Goal: Task Accomplishment & Management: Complete application form

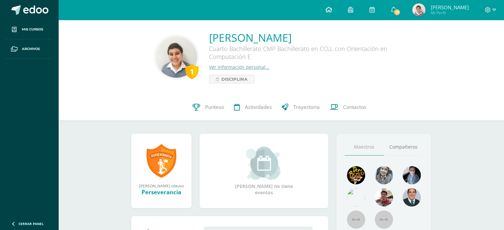
click at [337, 5] on link at bounding box center [328, 10] width 23 height 20
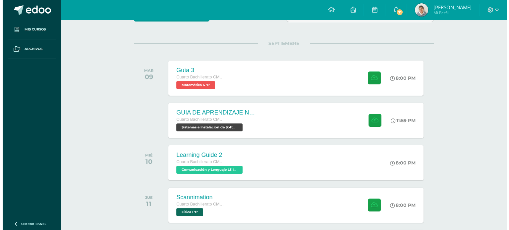
scroll to position [70, 0]
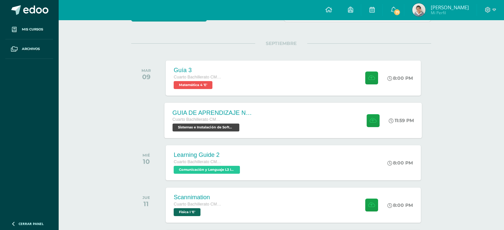
click at [269, 109] on div "GUIA DE APRENDIZAJE NO 3 / EJERCICIOS DE CICLOS EN PDF Cuarto Bachillerato CMP …" at bounding box center [294, 120] width 258 height 35
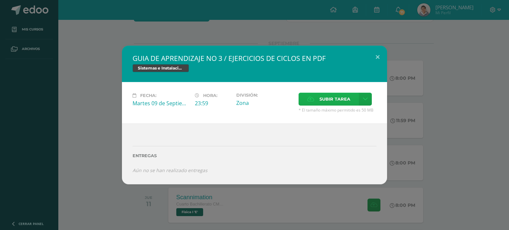
click at [329, 94] on span "Subir tarea" at bounding box center [335, 99] width 31 height 12
click at [0, 0] on input "Subir tarea" at bounding box center [0, 0] width 0 height 0
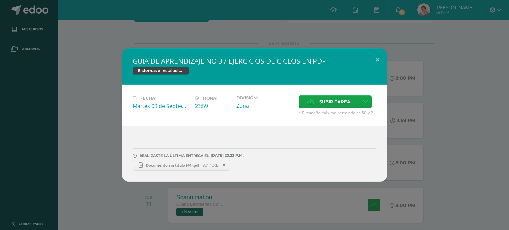
click at [189, 166] on span "Documento sin título (44).pdf" at bounding box center [173, 165] width 60 height 5
